Goal: Task Accomplishment & Management: Use online tool/utility

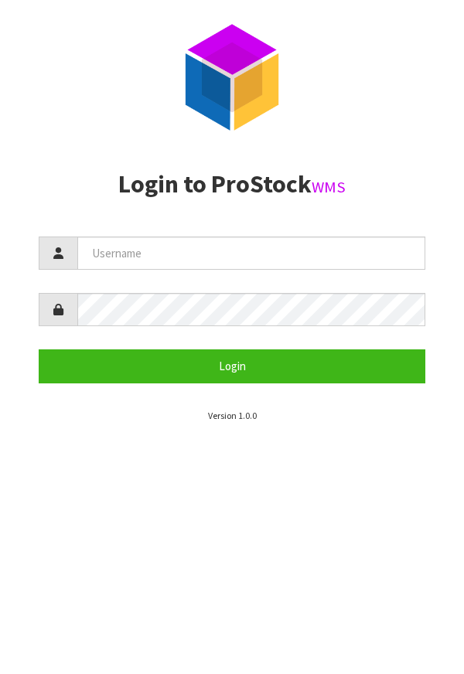
click at [252, 259] on input "text" at bounding box center [251, 252] width 348 height 33
click at [181, 256] on input "text" at bounding box center [251, 252] width 348 height 33
type input "[PERSON_NAME]"
click at [399, 173] on h2 "Login to ProStock WMS" at bounding box center [232, 184] width 386 height 27
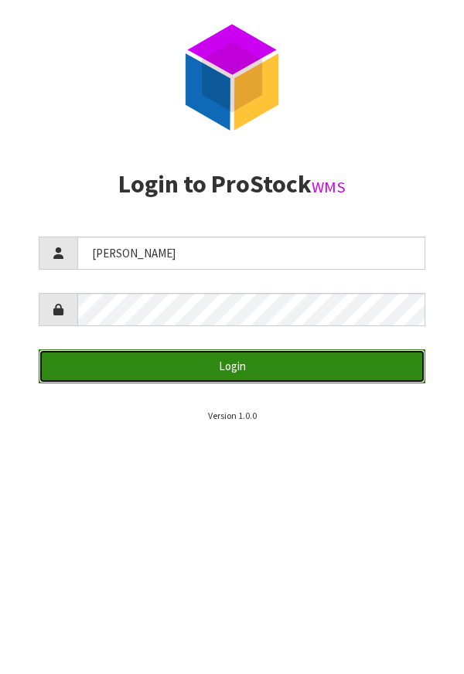
click at [306, 370] on button "Login" at bounding box center [232, 365] width 386 height 33
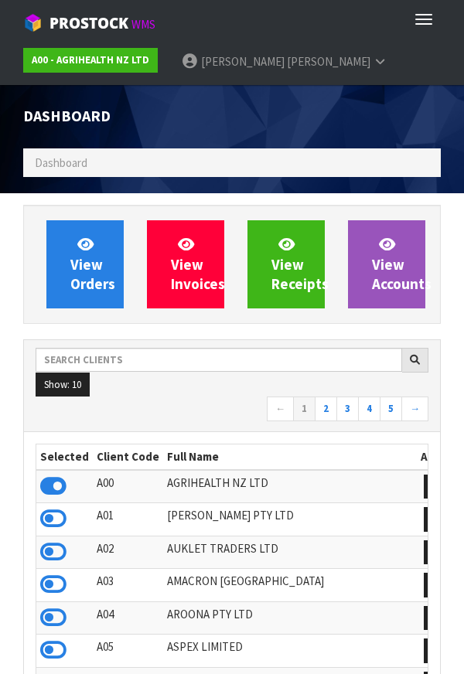
scroll to position [1223, 440]
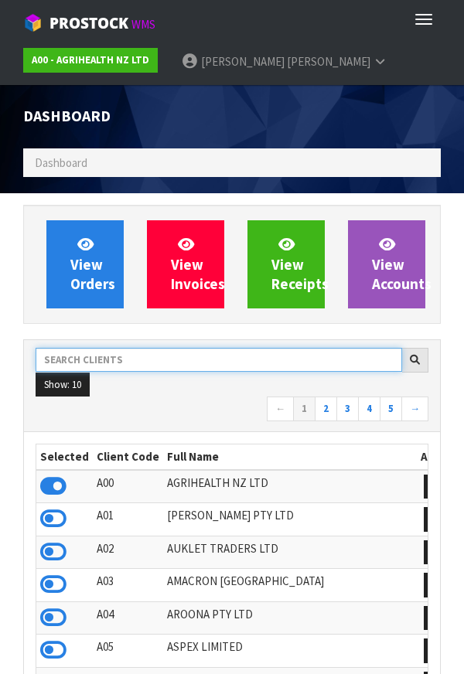
click at [144, 363] on input "text" at bounding box center [219, 360] width 366 height 24
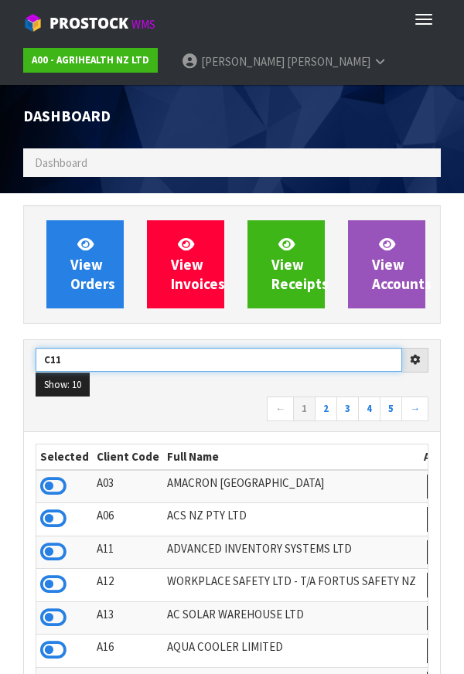
type input "C11"
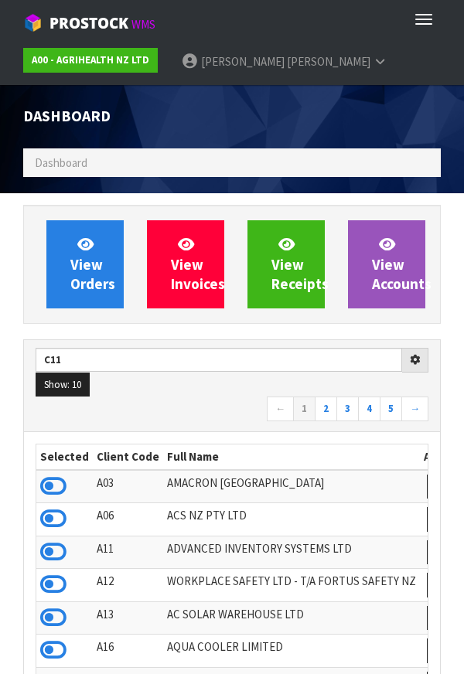
click at [382, 122] on div "Dashboard" at bounding box center [232, 116] width 440 height 63
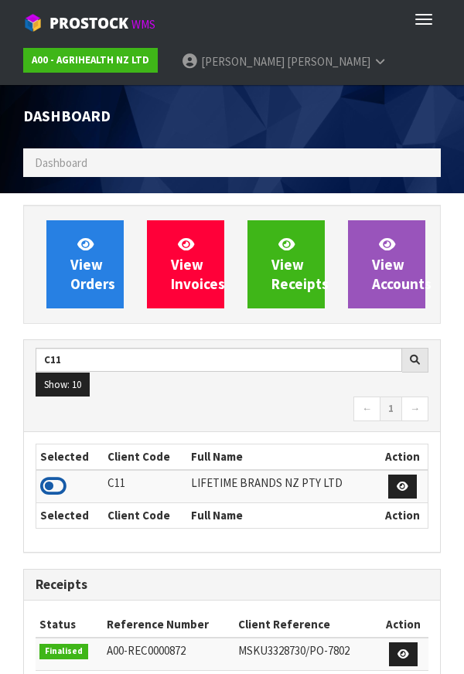
click at [60, 494] on icon at bounding box center [53, 485] width 26 height 23
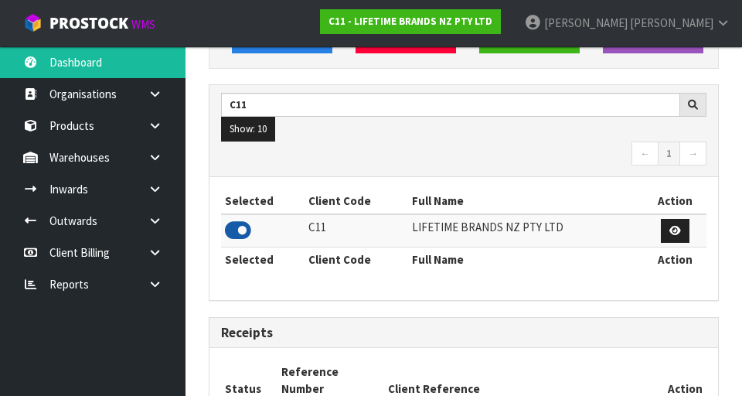
scroll to position [214, 0]
click at [148, 163] on link at bounding box center [160, 157] width 49 height 32
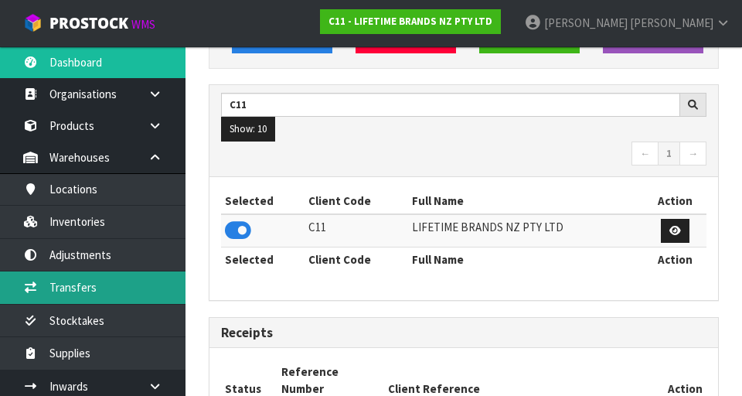
click at [135, 290] on link "Transfers" at bounding box center [92, 287] width 185 height 32
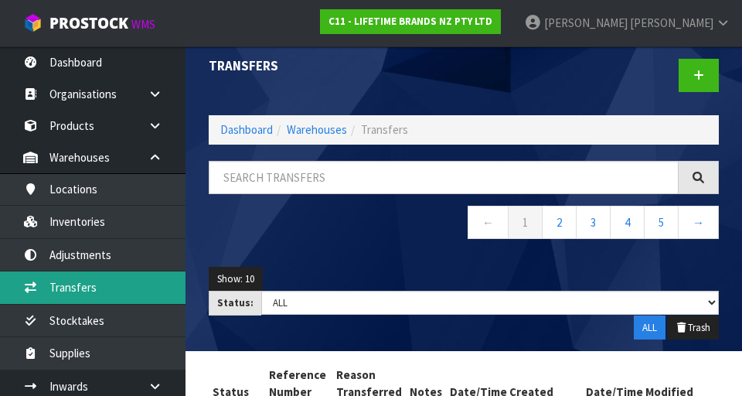
scroll to position [12, 0]
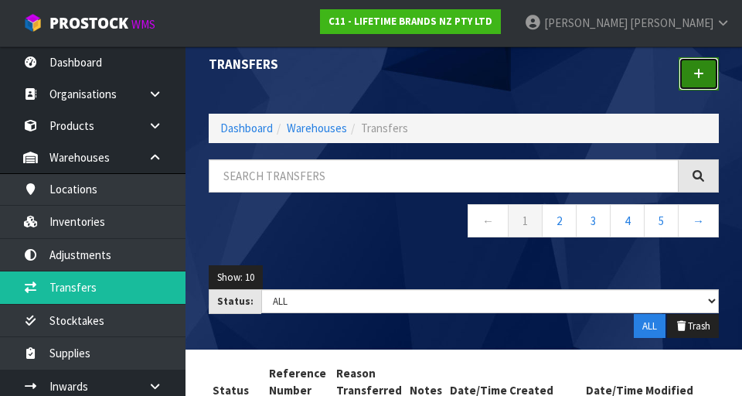
click at [463, 87] on link at bounding box center [698, 73] width 40 height 33
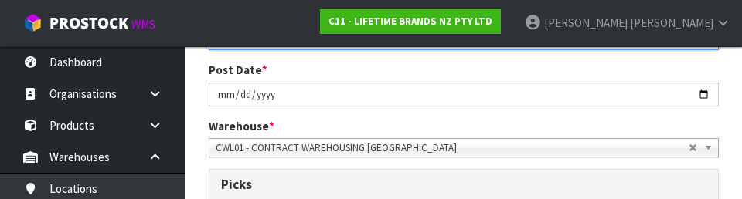
scroll to position [296, 0]
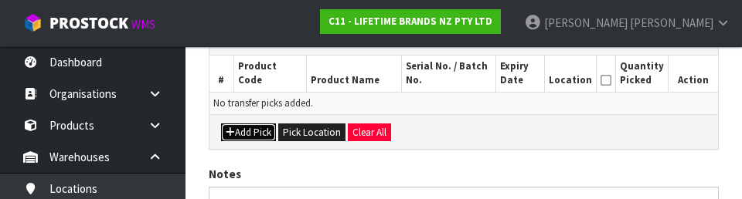
click at [249, 134] on button "Add Pick" at bounding box center [248, 133] width 55 height 19
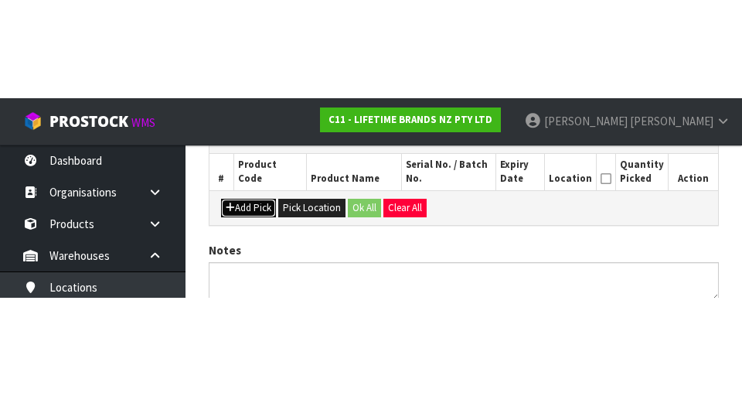
scroll to position [352, 0]
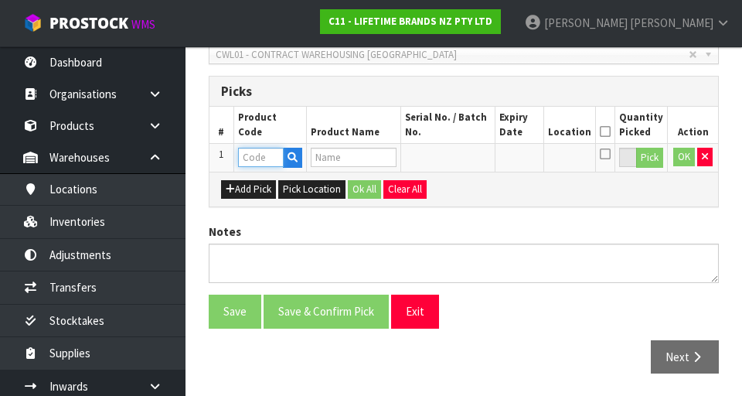
click at [267, 158] on input "text" at bounding box center [261, 157] width 46 height 19
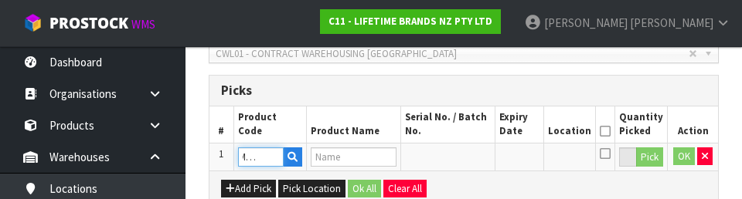
scroll to position [0, 29]
type input "KCMMCHB82SH"
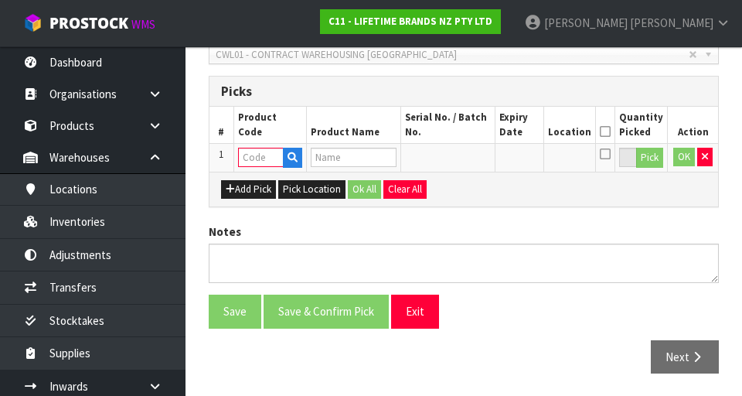
scroll to position [0, 0]
click at [270, 157] on input "text" at bounding box center [261, 157] width 46 height 19
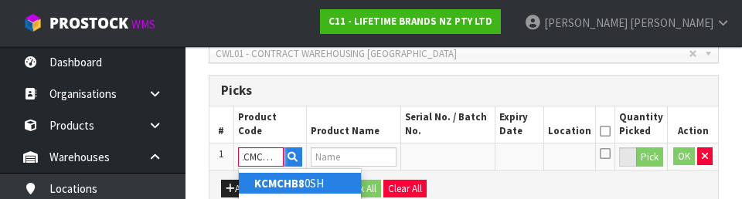
scroll to position [0, 9]
type input "KCMCHB82SH"
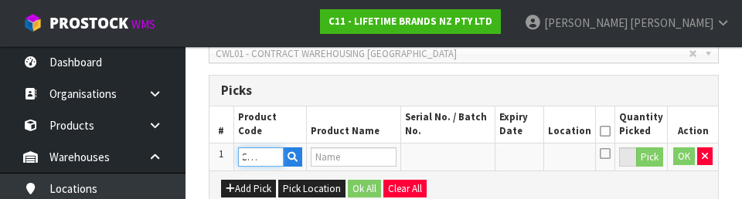
type input "MC 24 CUP MINI MACARON PAN 40 X 20CM NS"
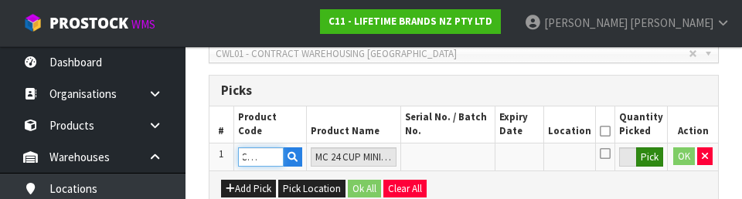
type input "KCMCHB82SH"
click at [463, 157] on button "Pick" at bounding box center [649, 158] width 27 height 20
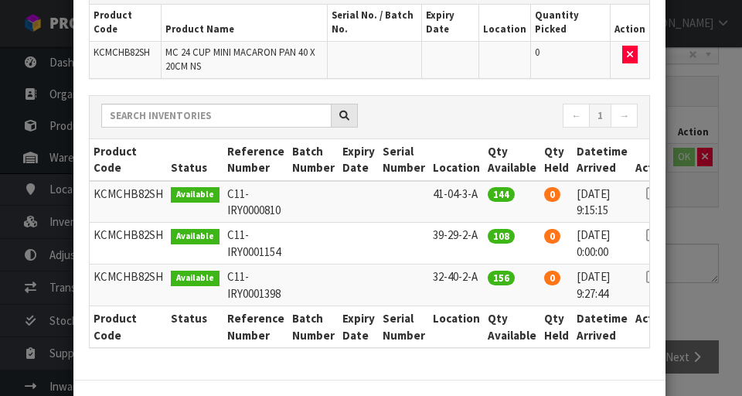
scroll to position [182, 0]
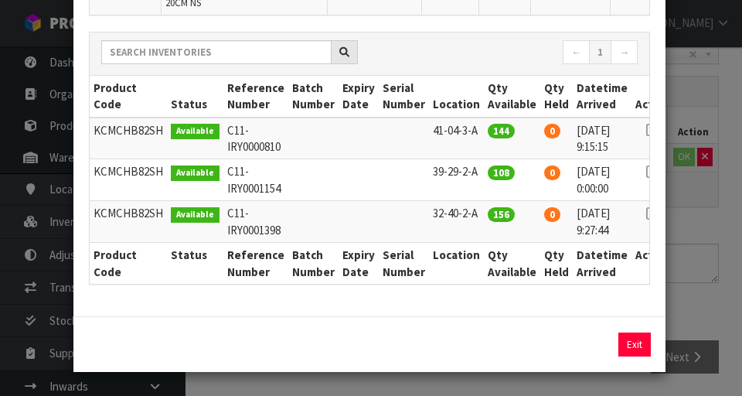
click at [463, 213] on icon at bounding box center [652, 213] width 12 height 1
click at [463, 343] on button "Assign Pick" at bounding box center [581, 344] width 63 height 24
type input "156"
click at [463, 304] on div "Pick Line Picks Product Code Product Name Serial No. / Batch No. Expiry Date Lo…" at bounding box center [371, 198] width 742 height 396
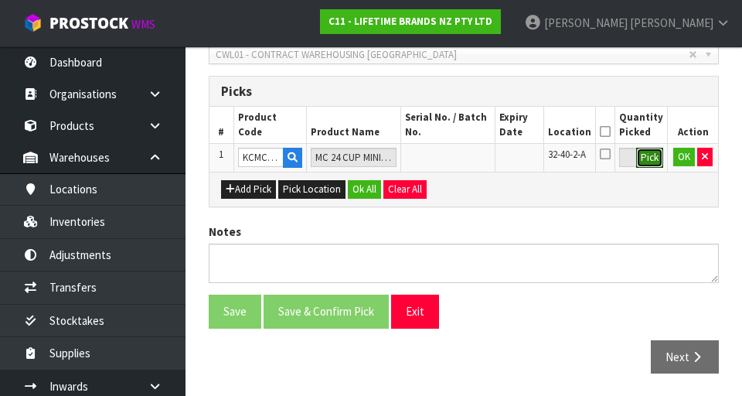
scroll to position [352, 0]
click at [463, 132] on icon at bounding box center [604, 131] width 11 height 1
click at [463, 160] on button "OK" at bounding box center [684, 157] width 22 height 19
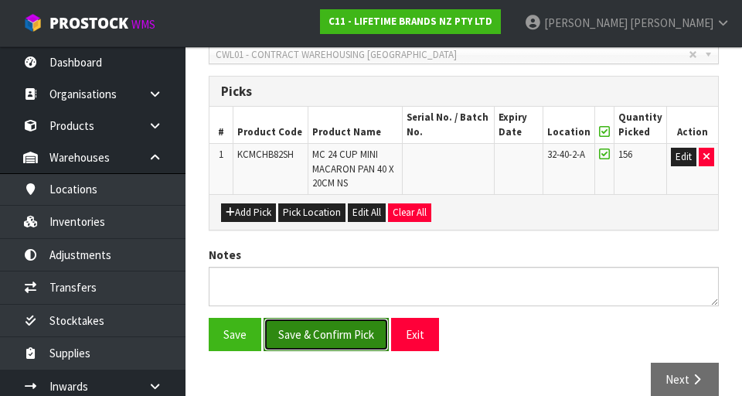
click at [347, 329] on button "Save & Confirm Pick" at bounding box center [325, 334] width 125 height 33
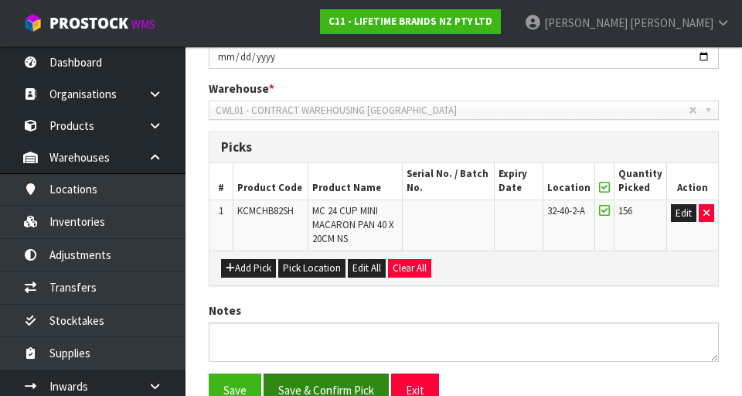
scroll to position [0, 0]
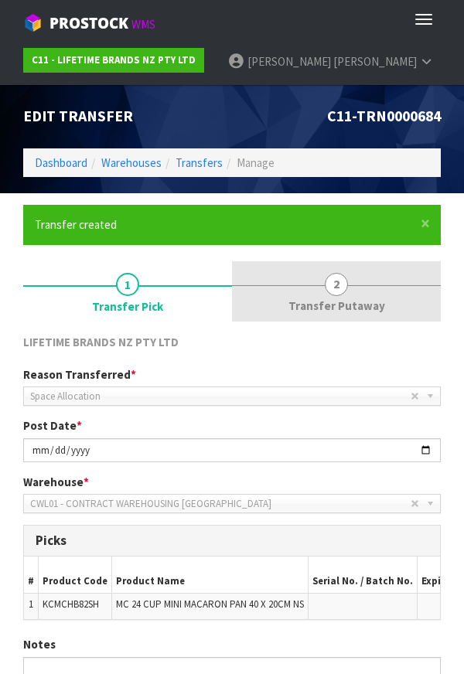
click at [336, 301] on span "Transfer Putaway" at bounding box center [336, 305] width 97 height 16
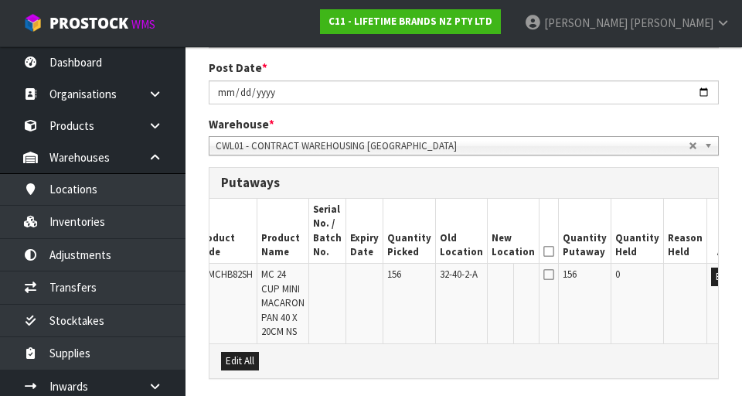
scroll to position [0, 31]
click at [463, 276] on button "Edit" at bounding box center [723, 276] width 25 height 19
click at [463, 252] on icon at bounding box center [549, 251] width 11 height 1
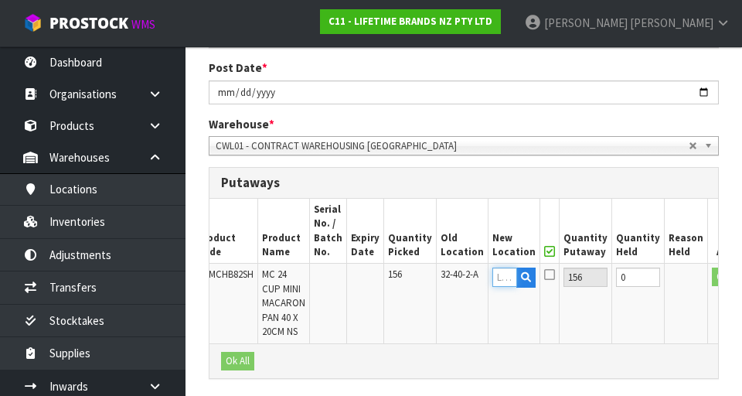
click at [463, 278] on input "text" at bounding box center [504, 276] width 25 height 19
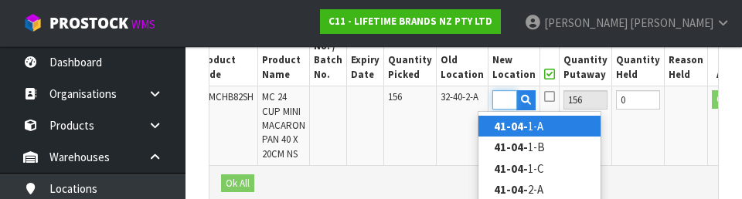
scroll to position [0, 21]
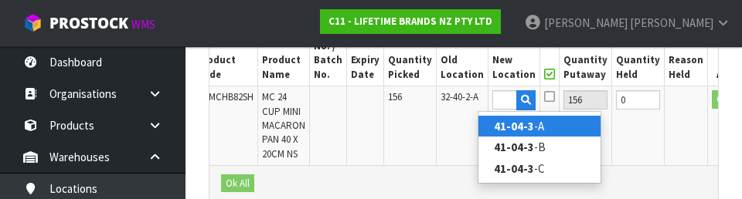
click at [463, 124] on link "41-04-3 -A" at bounding box center [539, 126] width 122 height 21
type input "41-04-3-A"
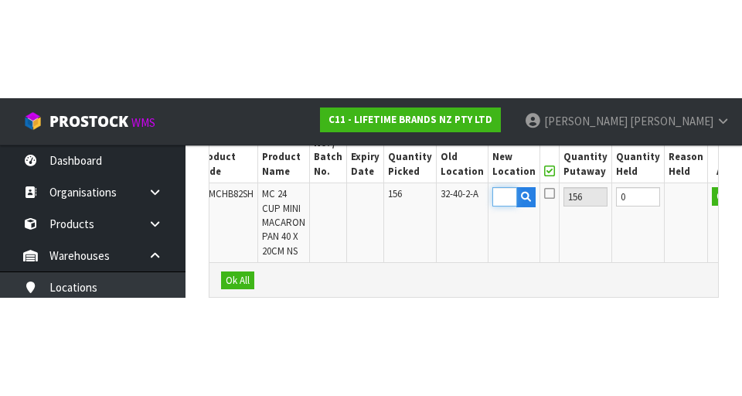
scroll to position [0, 0]
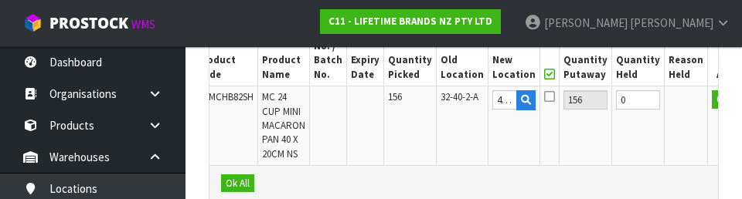
click at [463, 96] on icon at bounding box center [549, 96] width 11 height 12
click at [0, 0] on input "checkbox" at bounding box center [0, 0] width 0 height 0
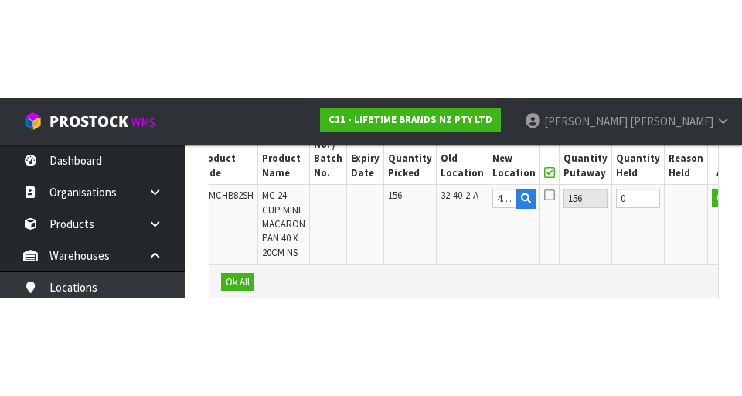
scroll to position [488, 0]
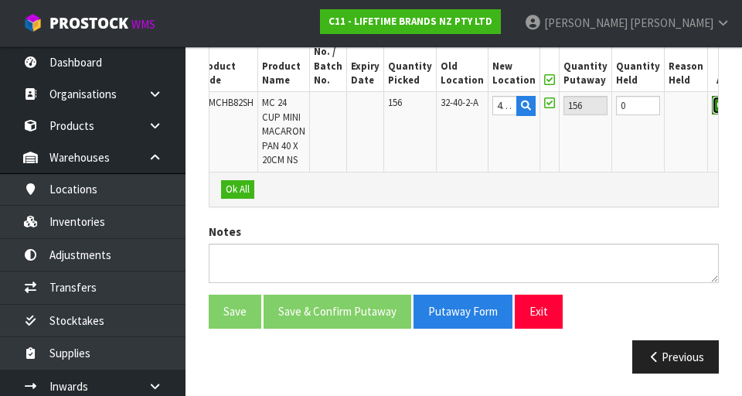
click at [463, 104] on button "OK" at bounding box center [722, 105] width 22 height 19
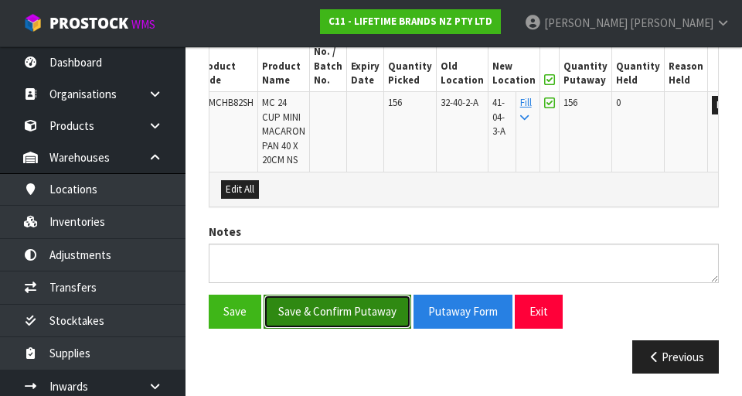
click at [350, 301] on button "Save & Confirm Putaway" at bounding box center [337, 310] width 148 height 33
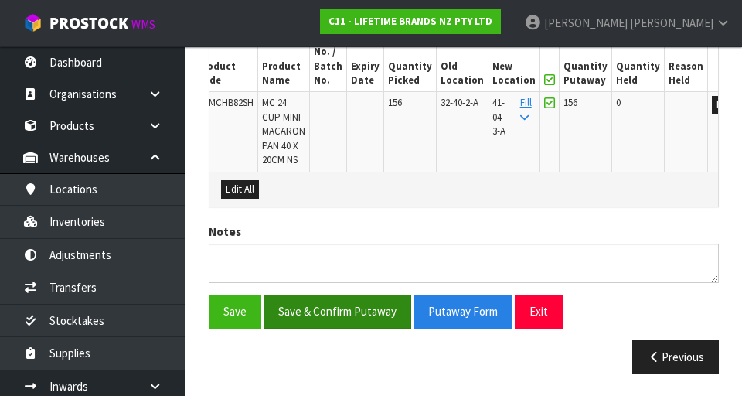
scroll to position [0, 0]
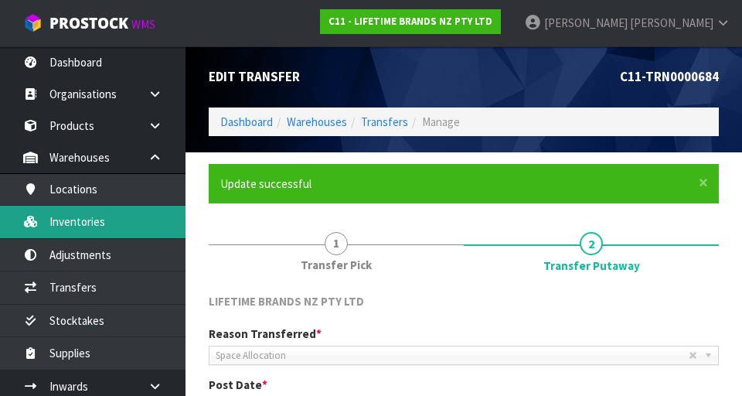
click at [161, 234] on link "Inventories" at bounding box center [92, 221] width 185 height 32
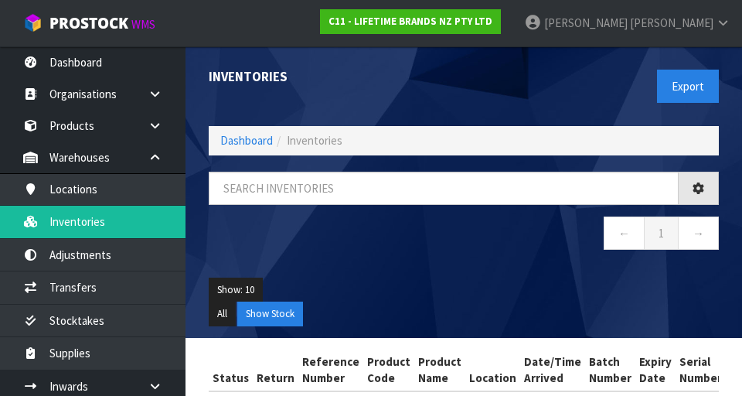
click at [148, 228] on div "Inventories Export Dashboard Inventories ← 1 → Show: 10 5 10 25 50 All Show Sto…" at bounding box center [371, 230] width 742 height 460
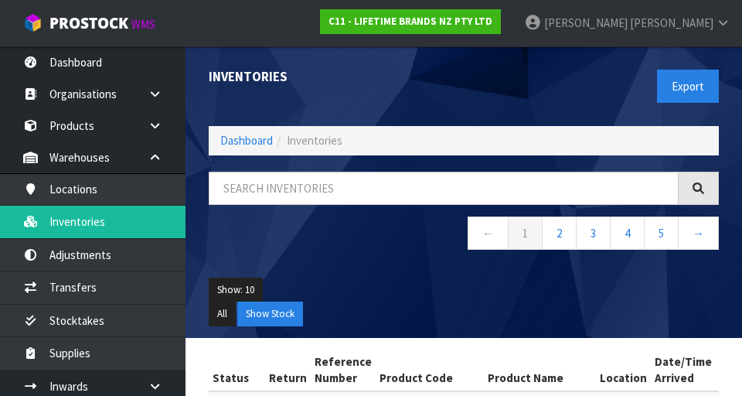
scroll to position [22, 0]
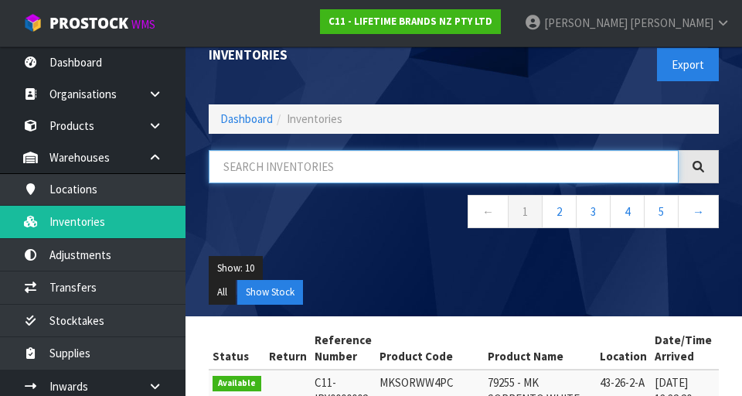
click at [349, 170] on input "text" at bounding box center [444, 166] width 470 height 33
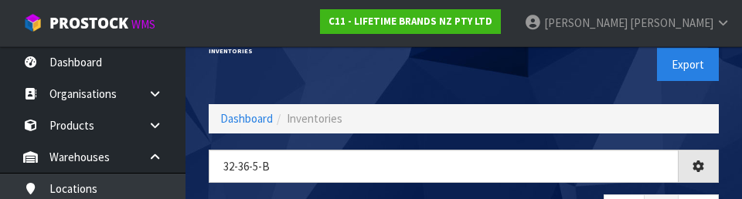
click at [463, 88] on div "Export" at bounding box center [597, 65] width 267 height 80
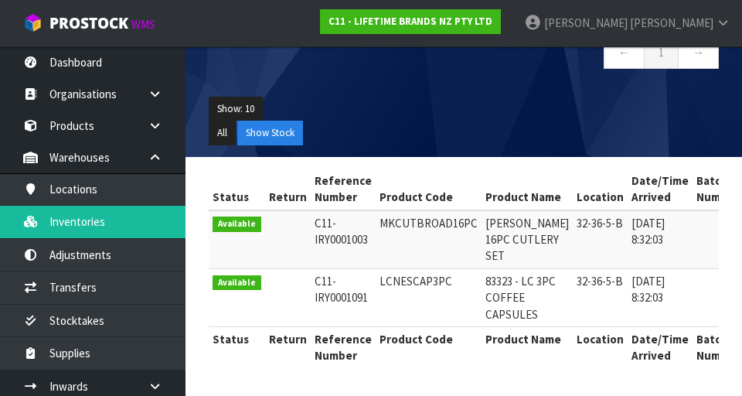
scroll to position [0, 0]
copy td "MKCUTBROAD16PC"
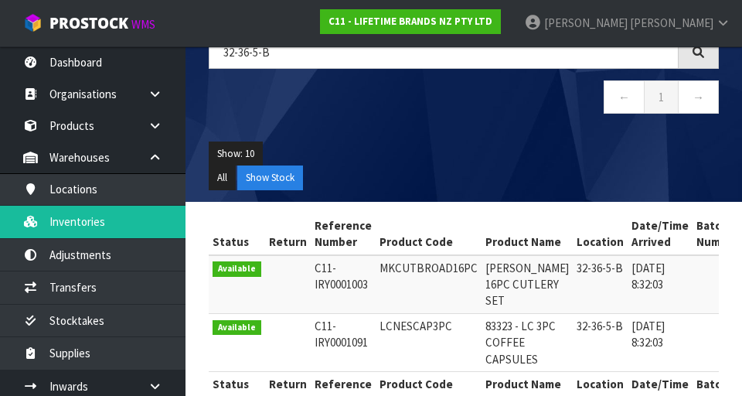
scroll to position [68, 0]
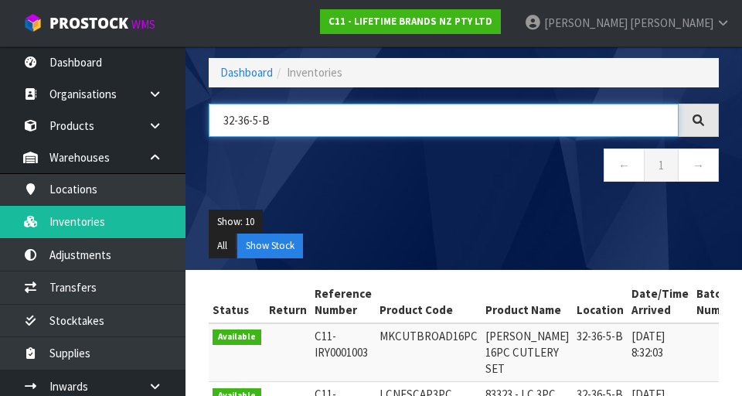
click at [285, 122] on input "32-36-5-B" at bounding box center [444, 120] width 470 height 33
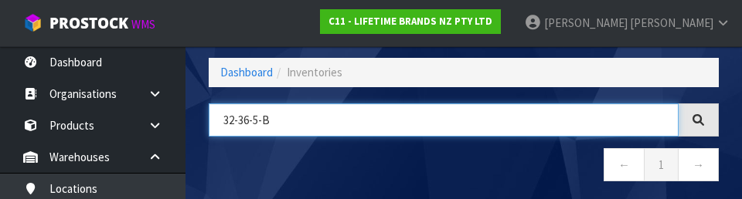
click at [247, 122] on input "32-36-5-B" at bounding box center [444, 120] width 470 height 33
click at [250, 124] on input "32-36-5-B" at bounding box center [444, 120] width 470 height 33
paste input "MKCUTBROAD16PC"
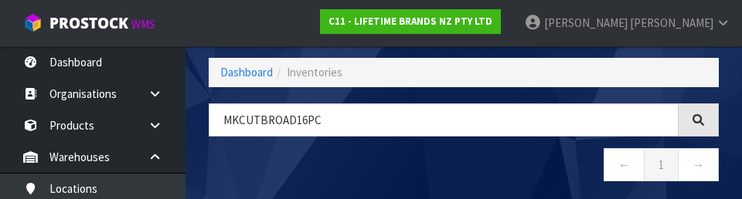
click at [463, 168] on nav "← 1 →" at bounding box center [464, 167] width 510 height 38
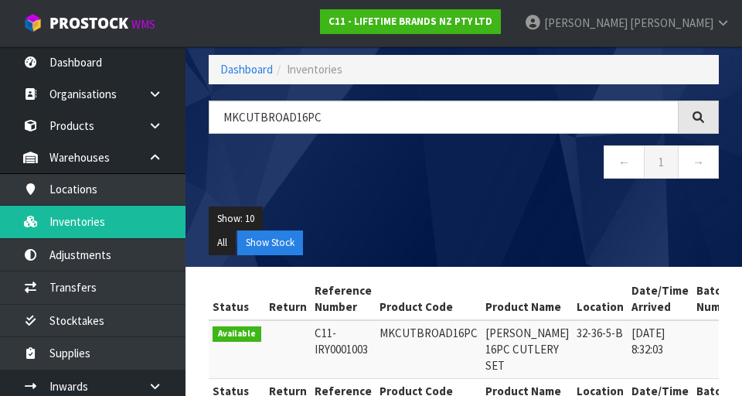
scroll to position [66, 0]
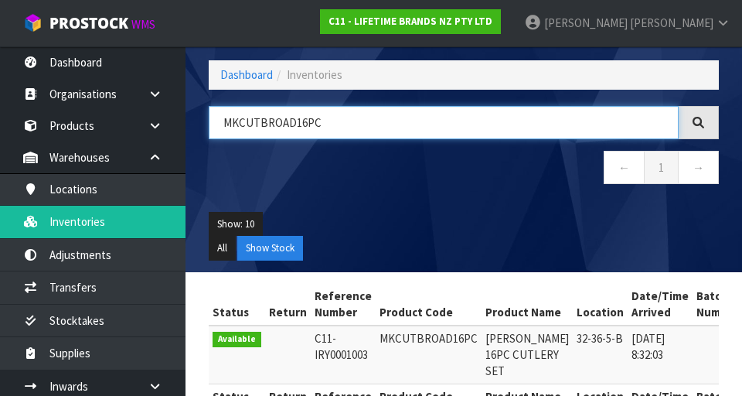
click at [318, 118] on input "MKCUTBROAD16PC" at bounding box center [444, 122] width 470 height 33
click at [318, 119] on input "MKCUTBROAD16PC" at bounding box center [444, 122] width 470 height 33
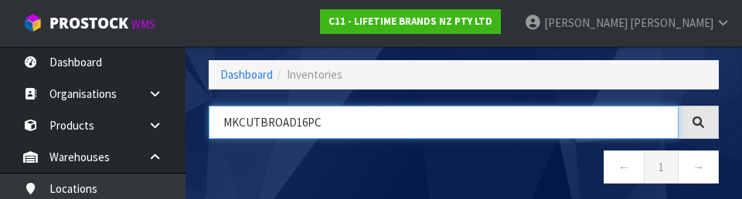
click at [267, 122] on input "MKCUTBROAD16PC" at bounding box center [444, 122] width 470 height 33
click at [277, 120] on input "MKCUTBROAD16PC" at bounding box center [444, 122] width 470 height 33
click at [287, 126] on input "MKCUTBROAD16PC" at bounding box center [444, 122] width 470 height 33
click at [266, 119] on input "MKCUTBRMKCUTBROAD16" at bounding box center [444, 122] width 470 height 33
click at [329, 128] on input "MKCUTBROAD16" at bounding box center [444, 122] width 470 height 33
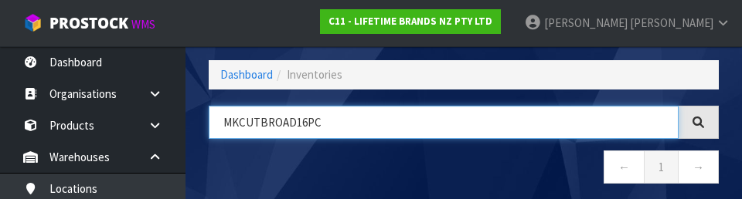
type input "MKCUTBROAD16PC"
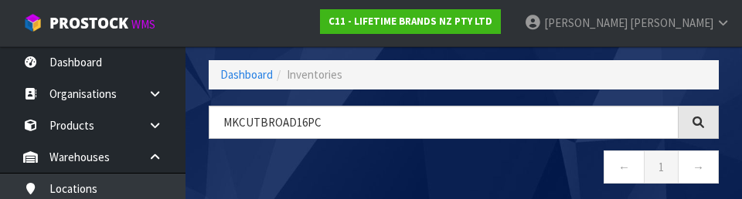
click at [448, 177] on nav "← 1 →" at bounding box center [464, 170] width 510 height 38
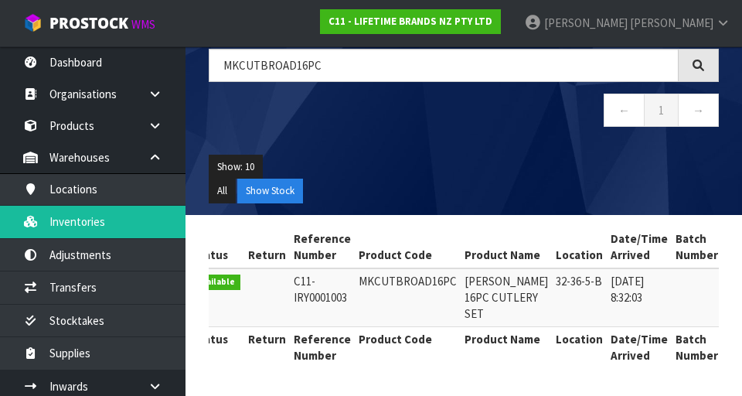
scroll to position [0, 0]
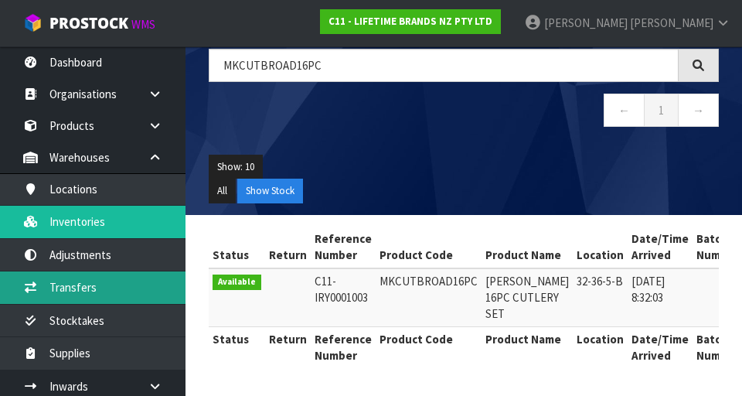
click at [135, 290] on link "Transfers" at bounding box center [92, 287] width 185 height 32
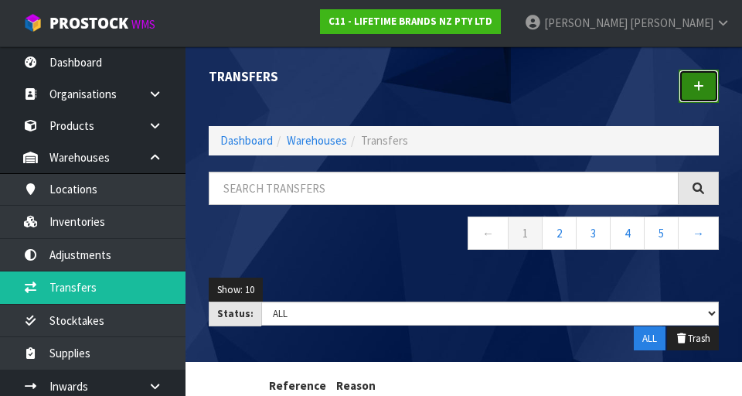
click at [463, 93] on link at bounding box center [698, 86] width 40 height 33
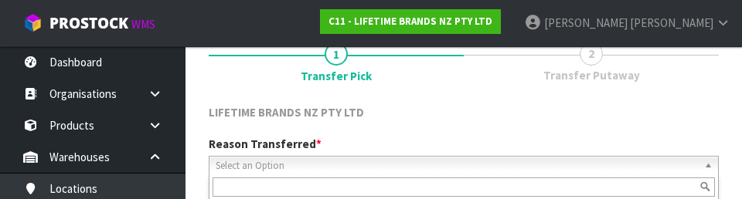
scroll to position [213, 0]
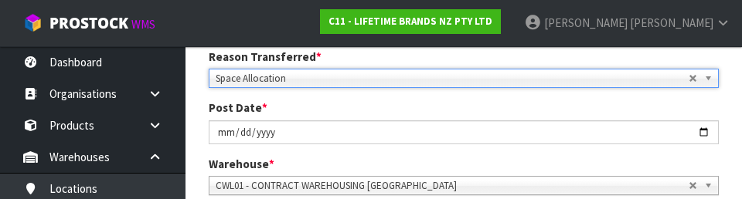
click at [463, 107] on div "Post Date * [DATE]" at bounding box center [463, 122] width 533 height 44
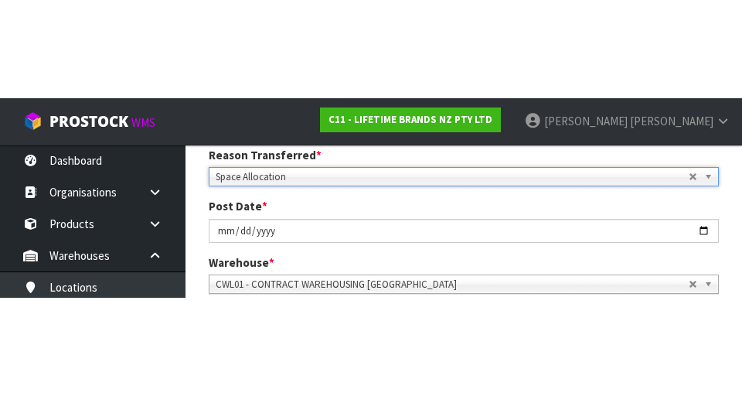
scroll to position [220, 0]
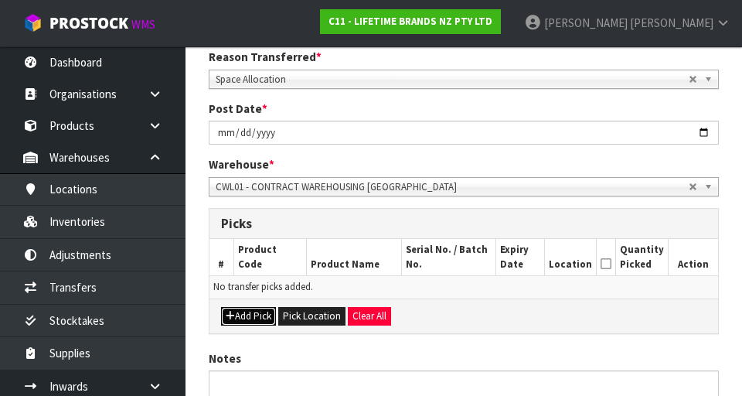
click at [253, 314] on button "Add Pick" at bounding box center [248, 316] width 55 height 19
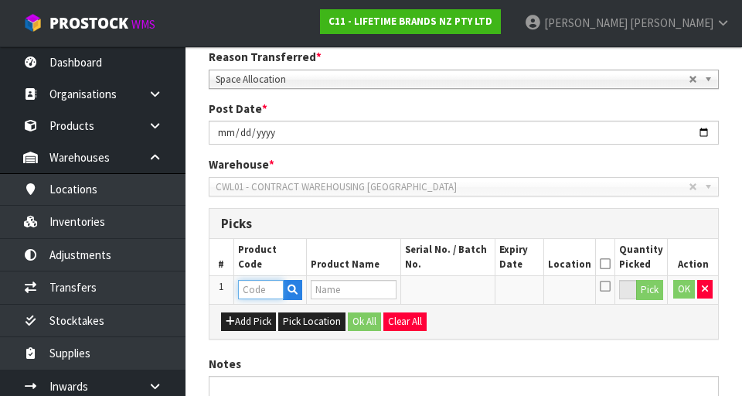
click at [263, 285] on input "text" at bounding box center [261, 289] width 46 height 19
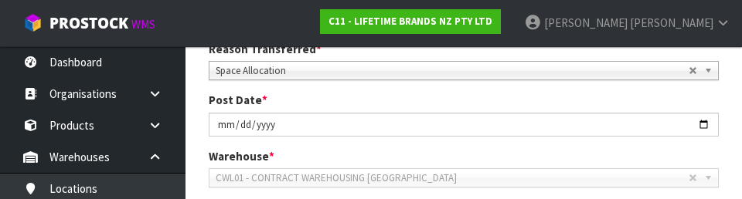
scroll to position [402, 0]
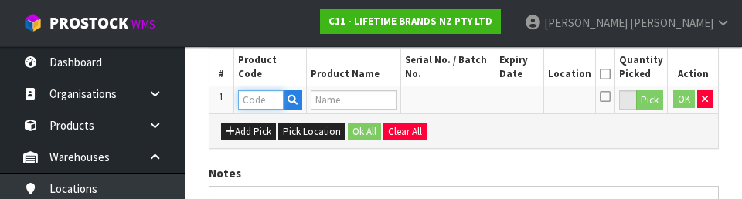
type input "MKCUTBROAD16PC"
type input "[PERSON_NAME] 16PC CUTLERY SET"
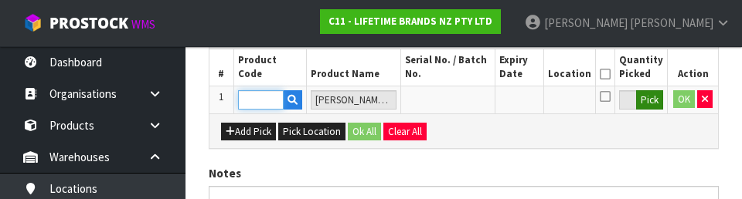
type input "MKCUTBROAD16PC"
click at [463, 108] on button "Pick" at bounding box center [649, 100] width 27 height 20
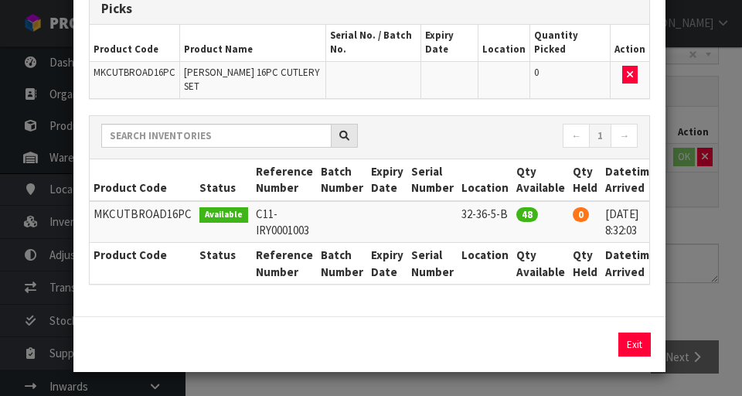
scroll to position [0, 38]
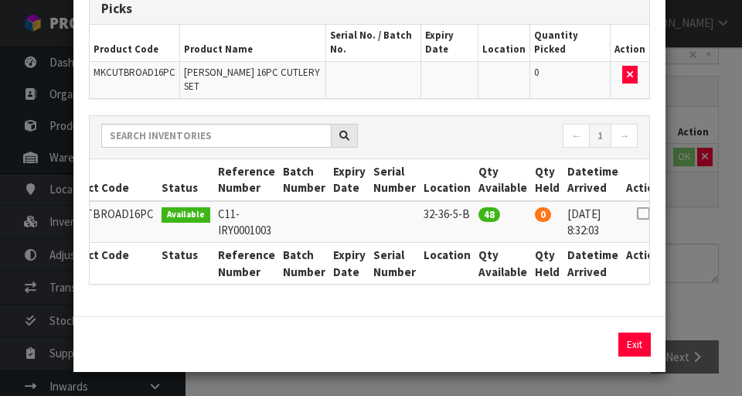
click at [463, 213] on icon at bounding box center [643, 213] width 12 height 1
click at [463, 342] on button "Assign Pick" at bounding box center [581, 344] width 63 height 24
type input "48"
click at [463, 226] on div "Pick Line Picks Product Code Product Name Serial No. / Batch No. Expiry Date Lo…" at bounding box center [371, 198] width 742 height 396
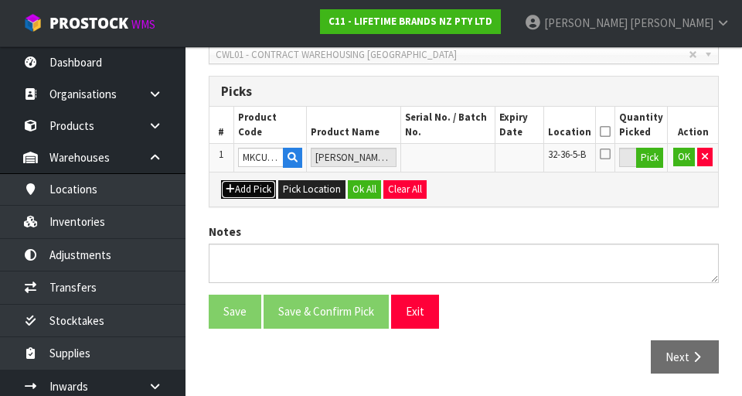
click at [247, 187] on button "Add Pick" at bounding box center [248, 189] width 55 height 19
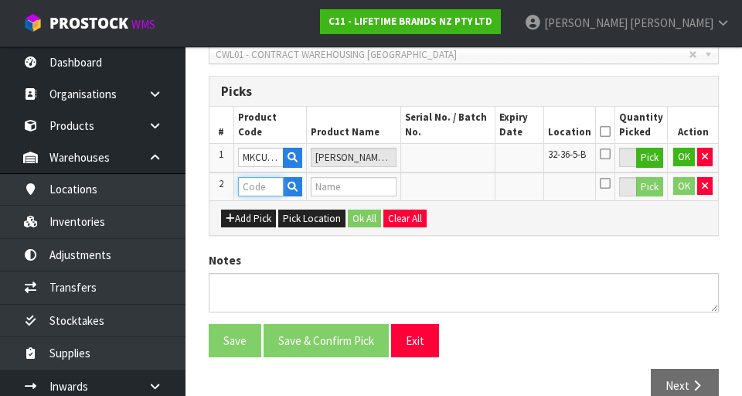
click at [262, 188] on input "text" at bounding box center [261, 186] width 46 height 19
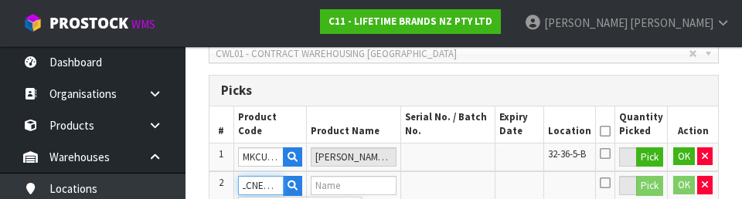
scroll to position [0, 7]
type input "LCNESCAP3PC"
type input "83323 - LC 3PC COFFEE CAPSULES"
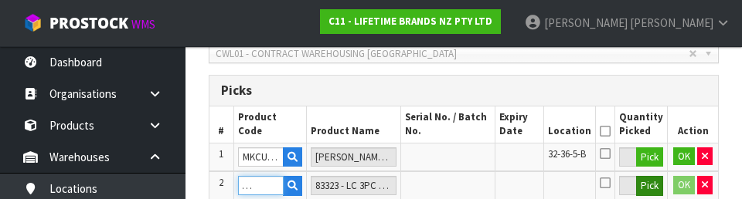
type input "LCNESCAP3PC"
click at [463, 188] on button "Pick" at bounding box center [649, 186] width 27 height 20
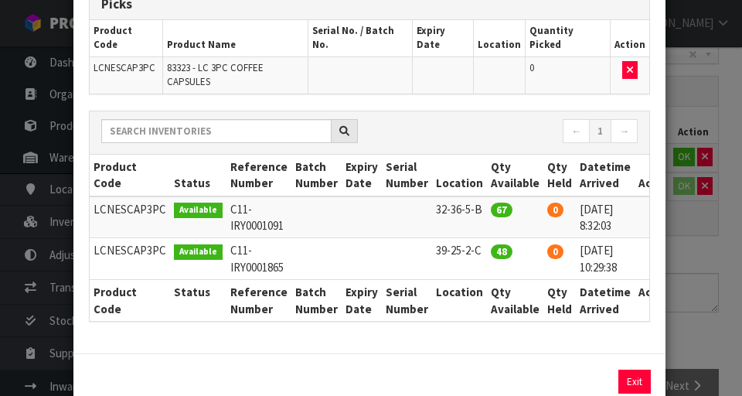
scroll to position [0, 14]
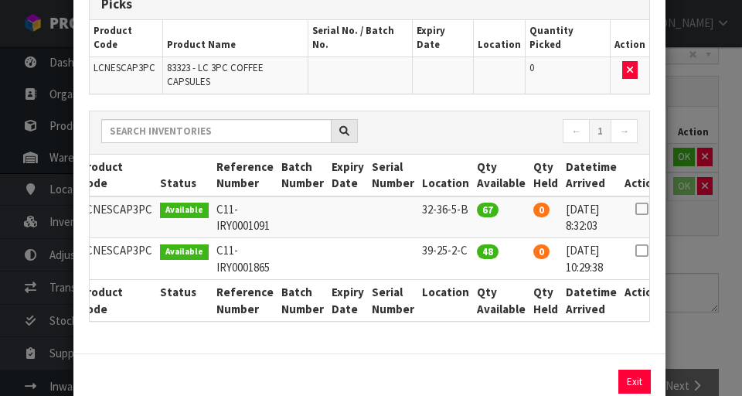
click at [463, 209] on icon at bounding box center [641, 209] width 12 height 1
click at [463, 369] on button "Assign Pick" at bounding box center [581, 381] width 63 height 24
type input "67"
click at [463, 341] on div "Pick Line Picks Product Code Product Name Serial No. / Batch No. Expiry Date Lo…" at bounding box center [371, 198] width 742 height 396
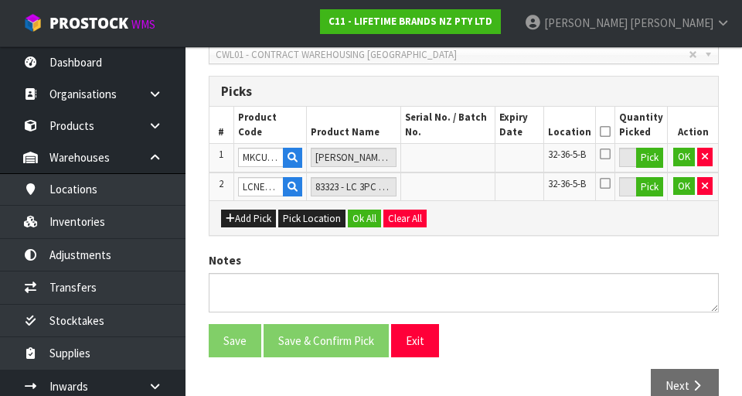
click at [463, 131] on icon at bounding box center [604, 131] width 11 height 1
click at [463, 154] on button "OK" at bounding box center [684, 157] width 22 height 19
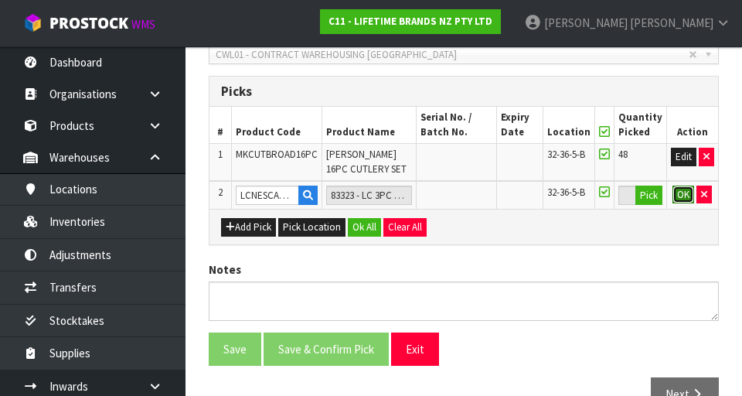
click at [463, 192] on button "OK" at bounding box center [683, 194] width 22 height 19
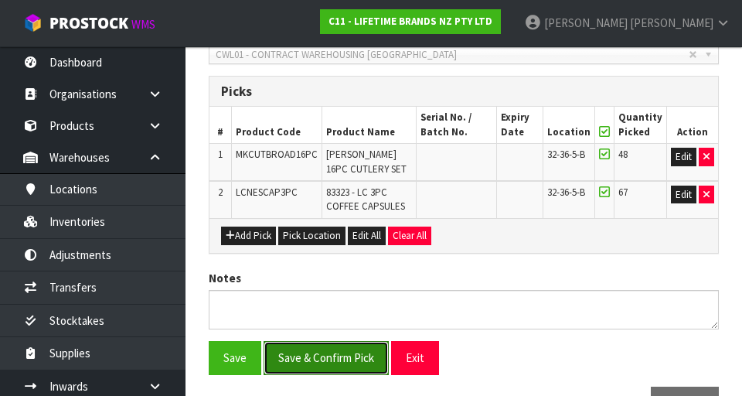
click at [331, 362] on button "Save & Confirm Pick" at bounding box center [325, 357] width 125 height 33
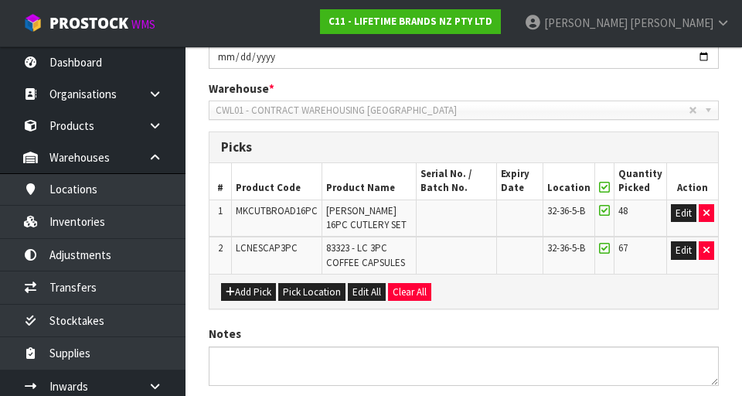
scroll to position [0, 0]
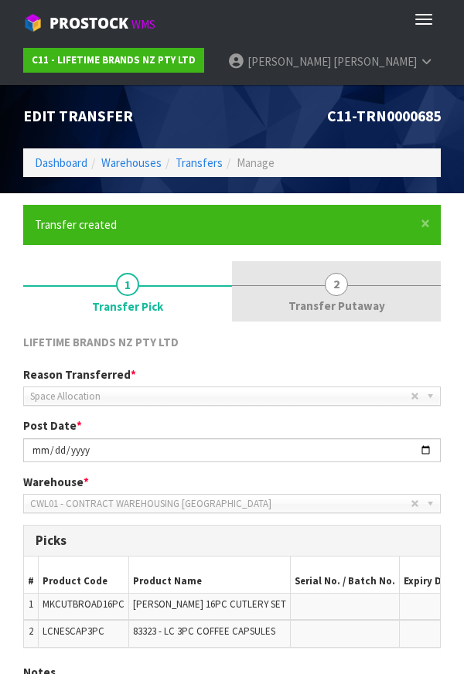
click at [351, 283] on link "2 Transfer Putaway" at bounding box center [336, 291] width 209 height 61
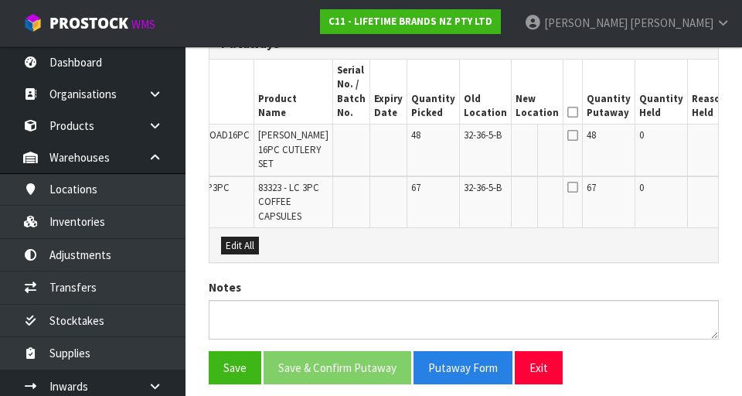
scroll to position [0, 60]
click at [463, 199] on button "Edit" at bounding box center [747, 190] width 25 height 19
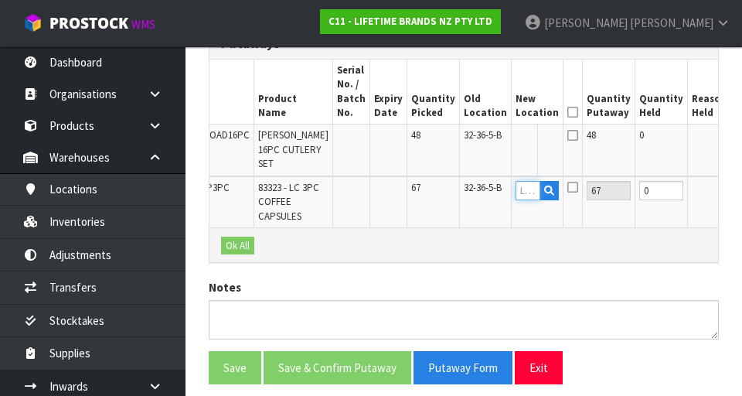
click at [463, 200] on input "text" at bounding box center [527, 190] width 25 height 19
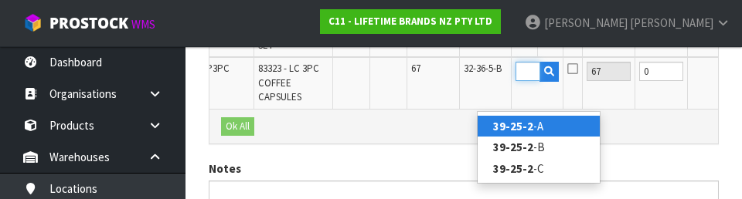
scroll to position [0, 24]
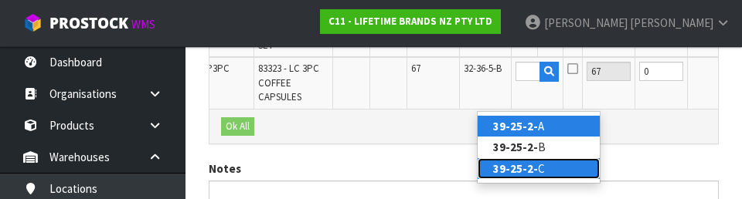
click at [463, 172] on link "39-25-2- C" at bounding box center [538, 168] width 122 height 21
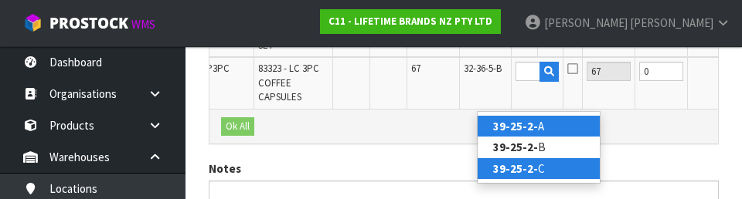
type input "39-25-2-C"
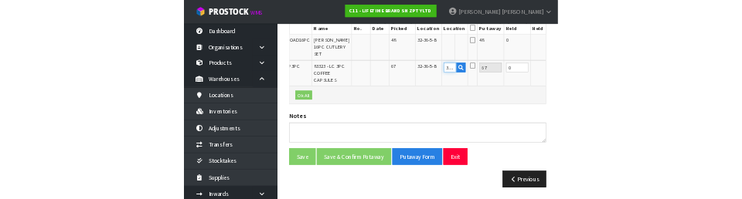
scroll to position [567, 0]
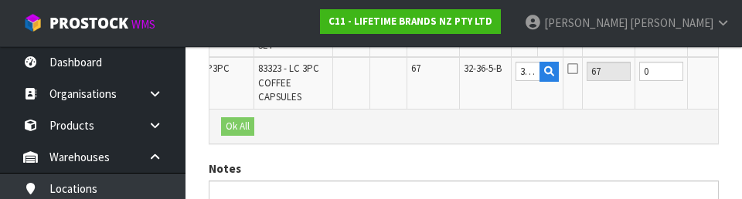
click at [463, 75] on icon at bounding box center [572, 69] width 11 height 12
click at [0, 0] on input "checkbox" at bounding box center [0, 0] width 0 height 0
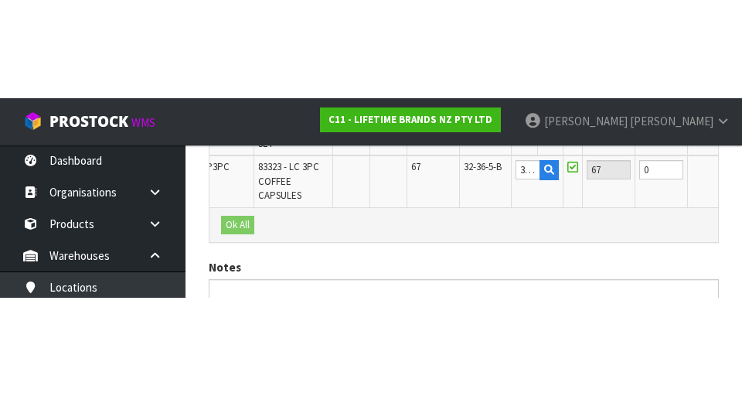
scroll to position [555, 0]
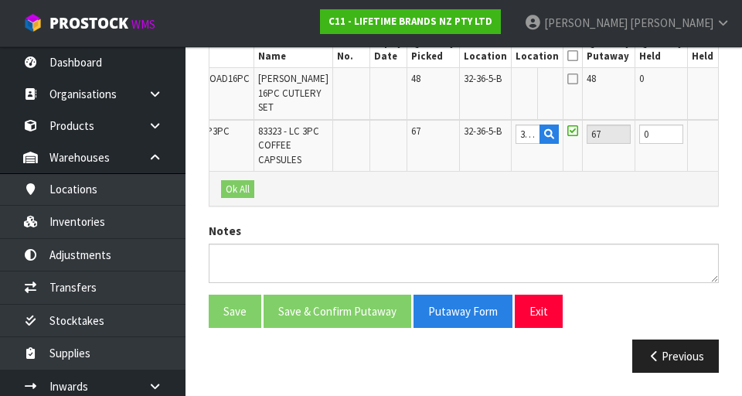
click at [463, 124] on button "OK" at bounding box center [748, 133] width 22 height 19
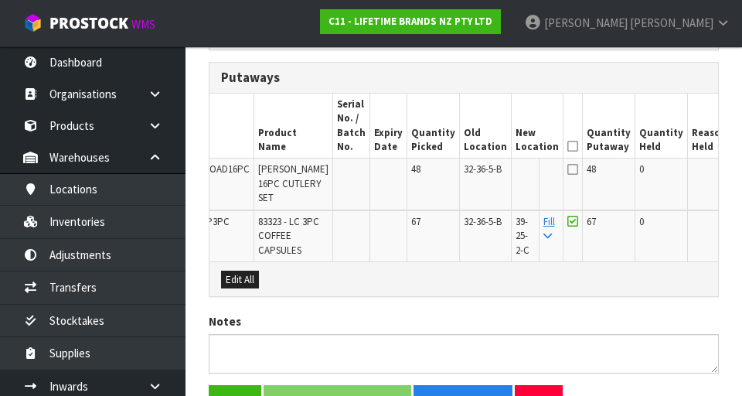
scroll to position [0, 67]
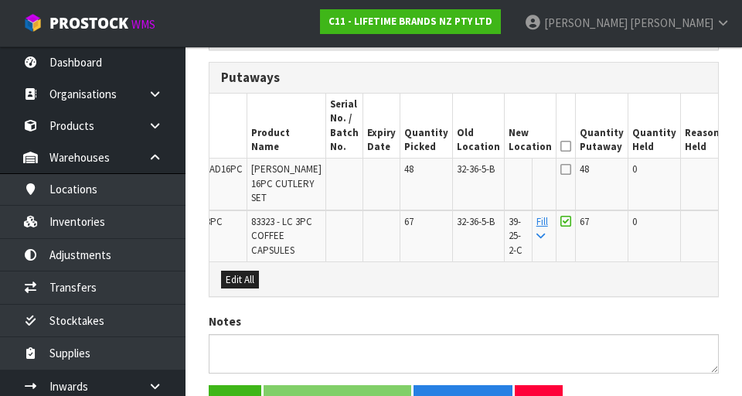
click at [463, 176] on button "Edit" at bounding box center [740, 171] width 25 height 19
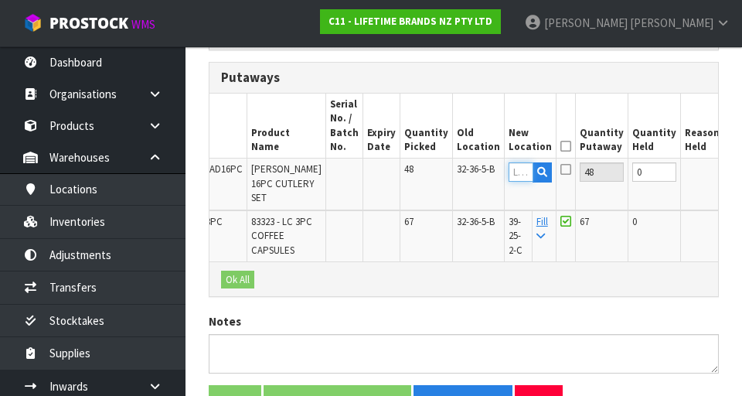
click at [463, 175] on input "text" at bounding box center [520, 171] width 25 height 19
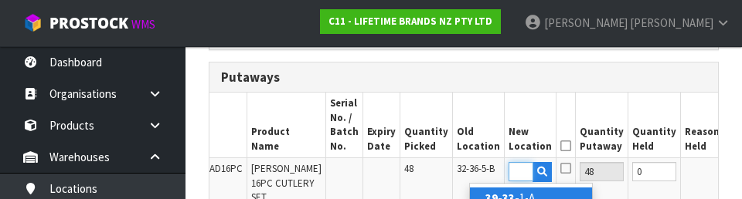
scroll to position [0, 21]
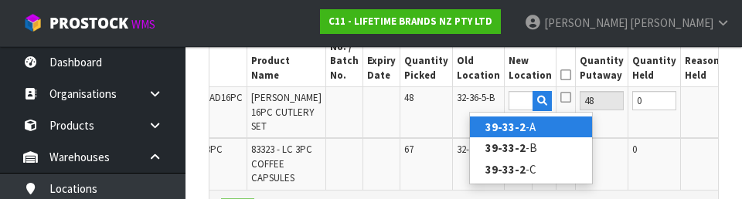
click at [463, 124] on link "39-33-2 -A" at bounding box center [531, 127] width 122 height 21
type input "39-33-2-A"
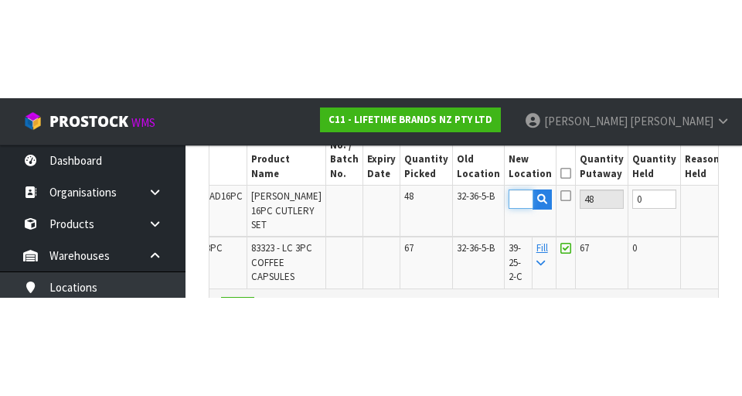
scroll to position [0, 0]
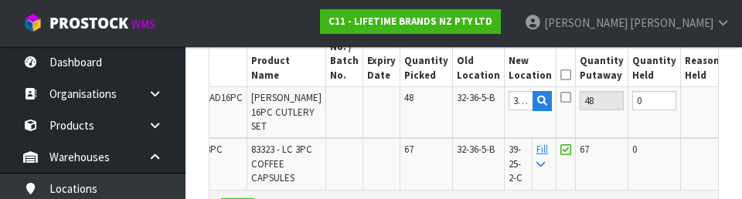
click at [463, 97] on icon at bounding box center [565, 97] width 11 height 12
click at [0, 0] on input "checkbox" at bounding box center [0, 0] width 0 height 0
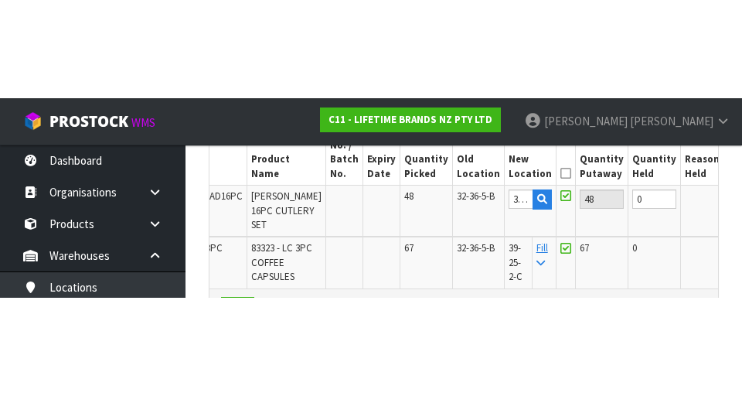
scroll to position [494, 0]
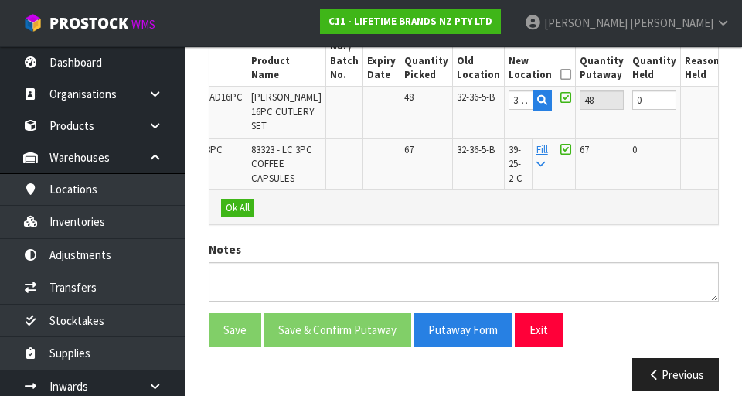
click at [463, 104] on button "OK" at bounding box center [741, 99] width 22 height 19
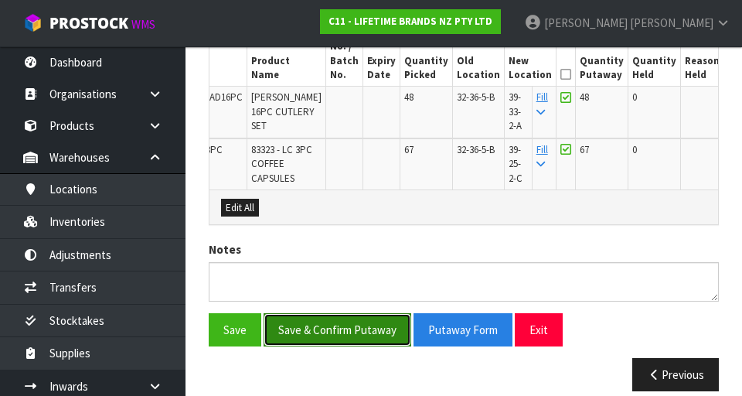
click at [367, 346] on button "Save & Confirm Putaway" at bounding box center [337, 329] width 148 height 33
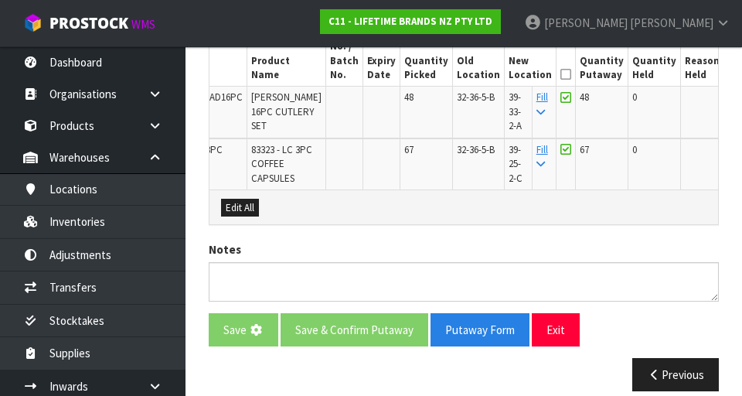
scroll to position [0, 0]
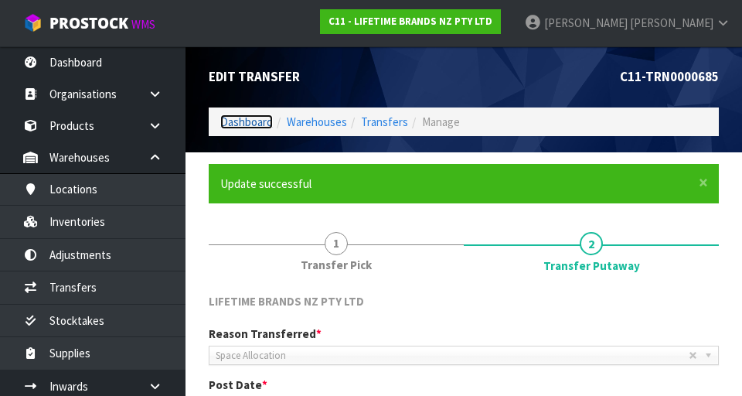
click at [258, 126] on link "Dashboard" at bounding box center [246, 121] width 53 height 15
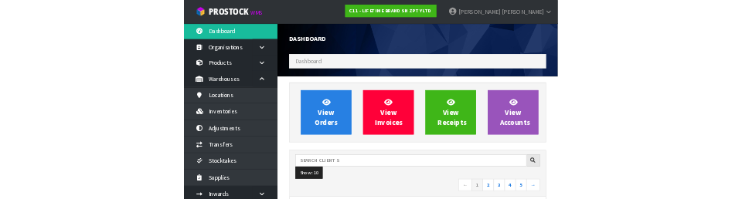
scroll to position [1226, 533]
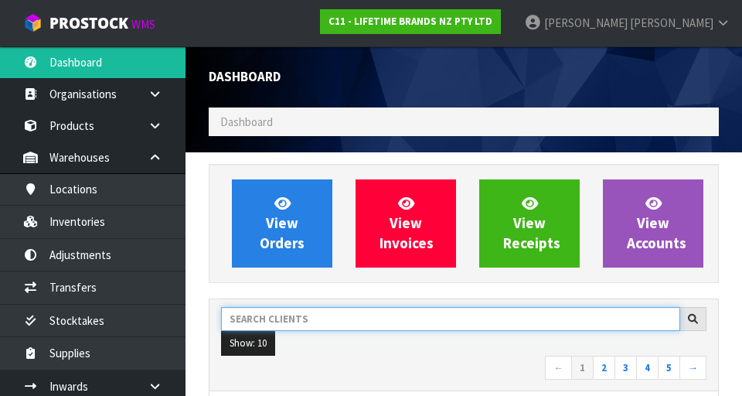
click at [326, 317] on input "text" at bounding box center [450, 319] width 459 height 24
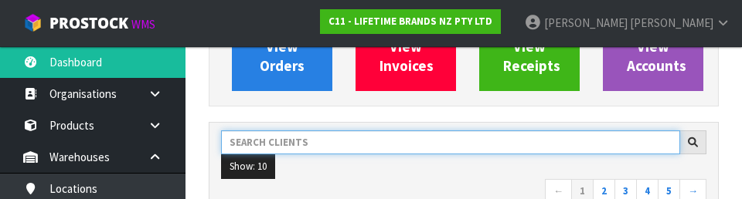
scroll to position [212, 0]
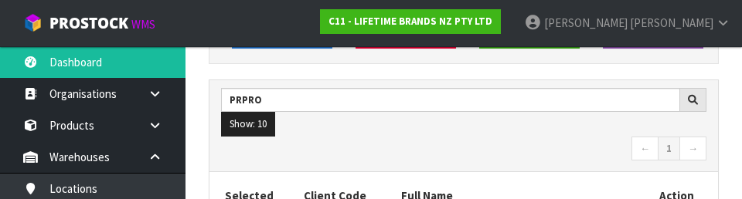
click at [463, 143] on nav "← 1 →" at bounding box center [463, 150] width 485 height 27
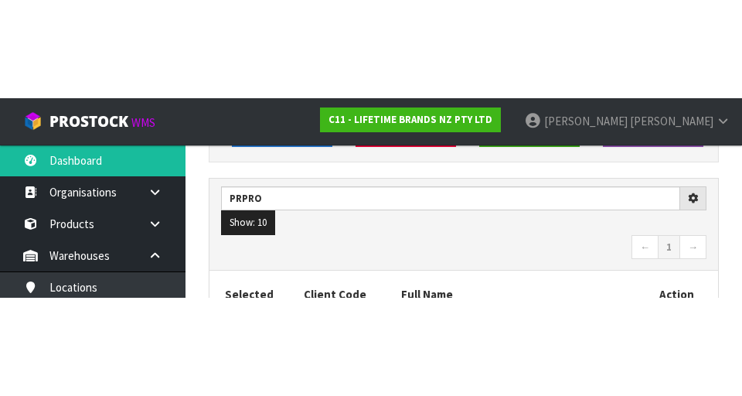
scroll to position [219, 0]
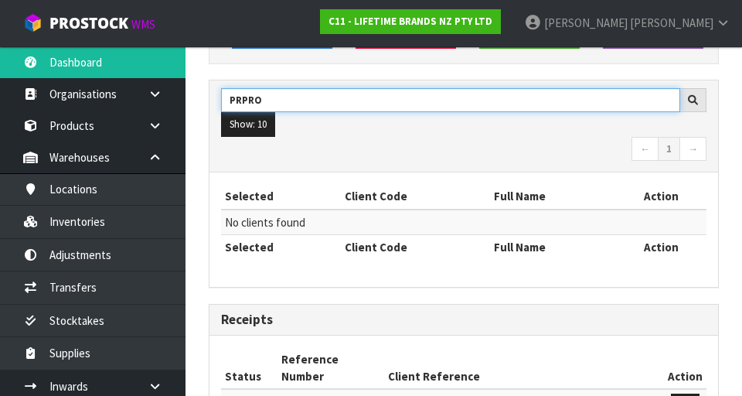
click at [243, 104] on input "PRPRO" at bounding box center [450, 100] width 459 height 24
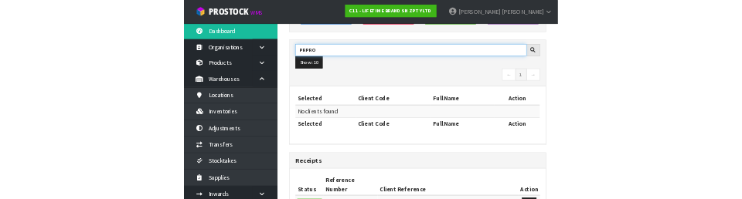
scroll to position [212, 0]
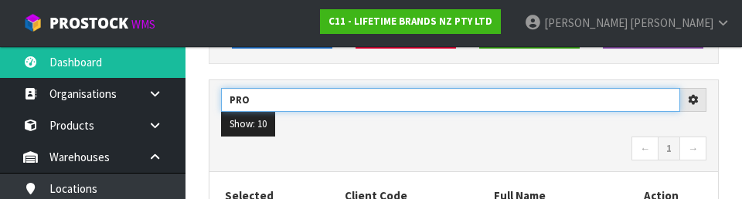
type input "PRO"
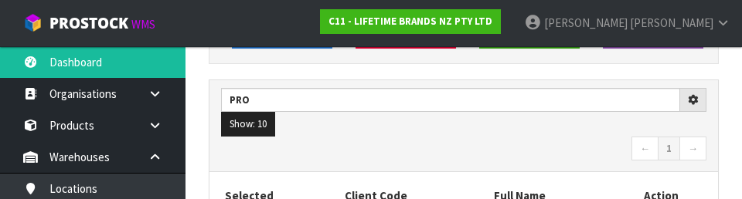
click at [463, 148] on nav "← 1 →" at bounding box center [463, 150] width 485 height 27
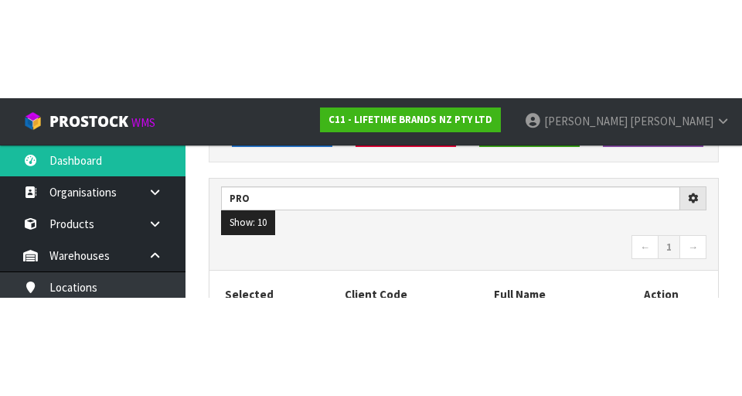
scroll to position [219, 0]
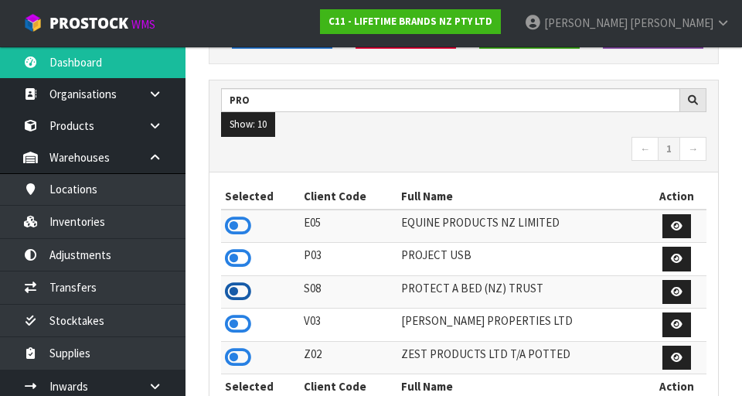
click at [237, 289] on icon at bounding box center [238, 291] width 26 height 23
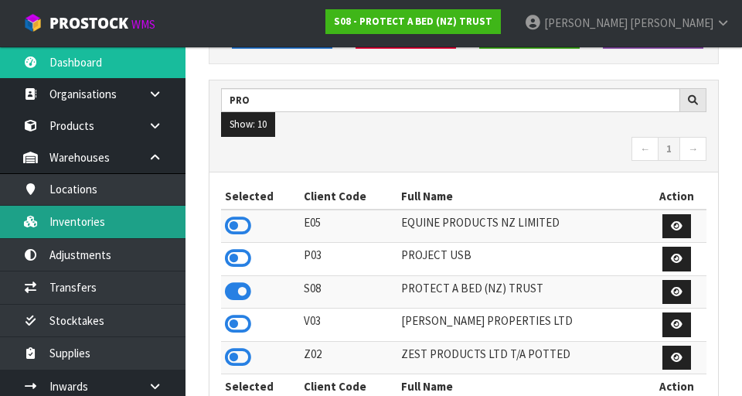
click at [153, 230] on link "Inventories" at bounding box center [92, 221] width 185 height 32
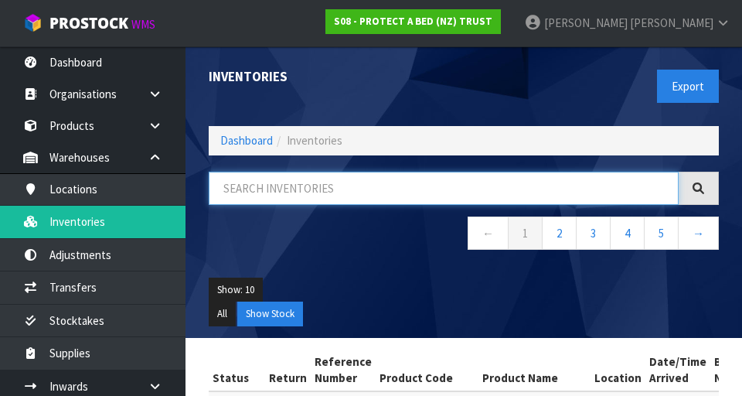
click at [358, 183] on input "text" at bounding box center [444, 187] width 470 height 33
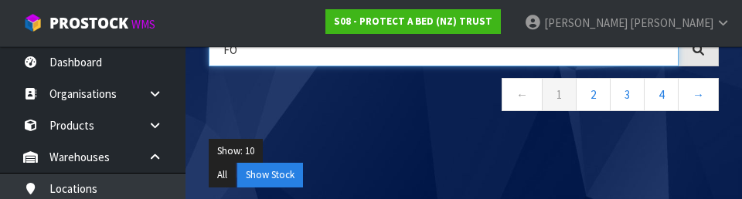
scroll to position [132, 0]
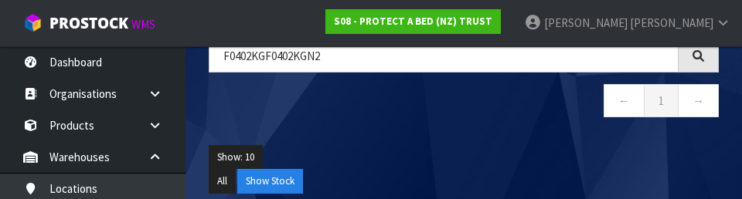
click at [438, 142] on div "Show: 10 5 10 25 50 All Show Stock" at bounding box center [463, 170] width 533 height 72
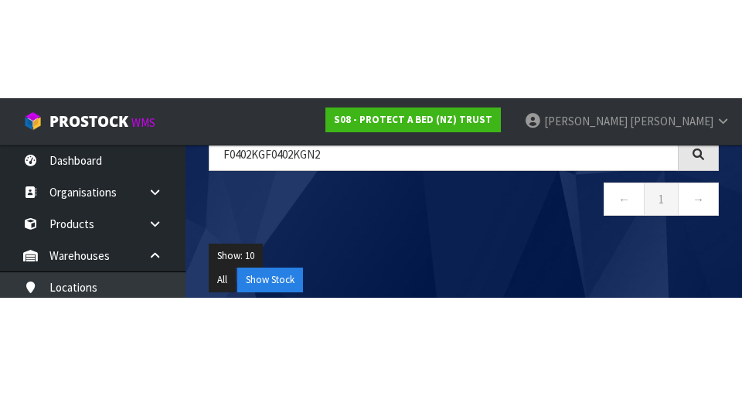
scroll to position [90, 0]
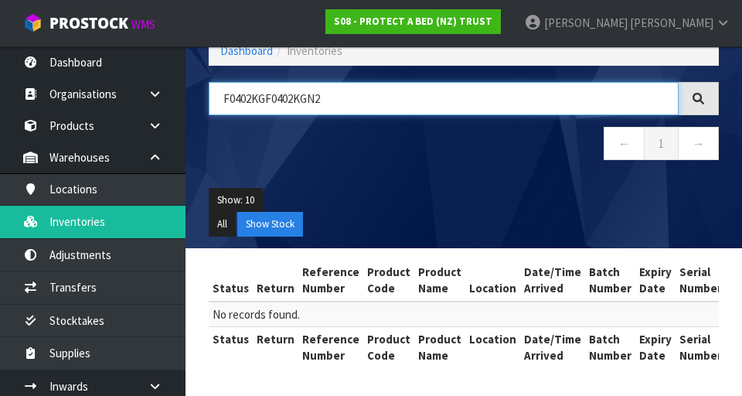
click at [261, 92] on input "F0402KGF0402KGN2" at bounding box center [444, 98] width 470 height 33
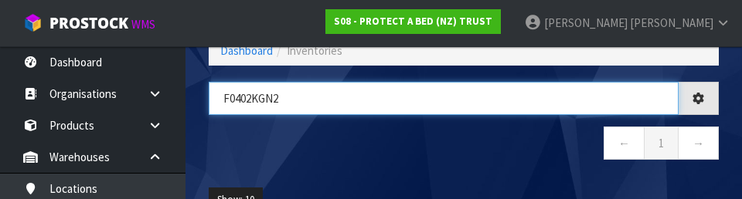
type input "F0402KGN2"
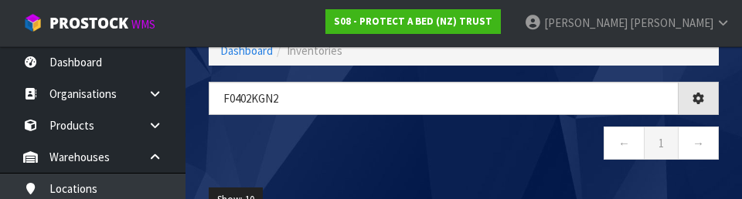
click at [463, 155] on nav "← 1 →" at bounding box center [464, 146] width 510 height 38
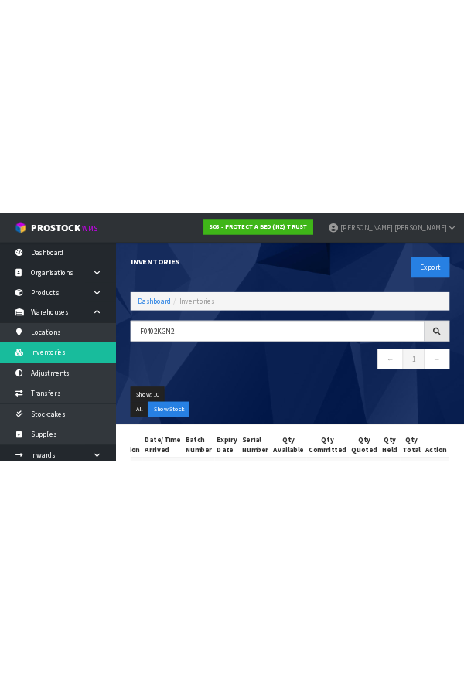
scroll to position [0, 287]
